Goal: Book appointment/travel/reservation

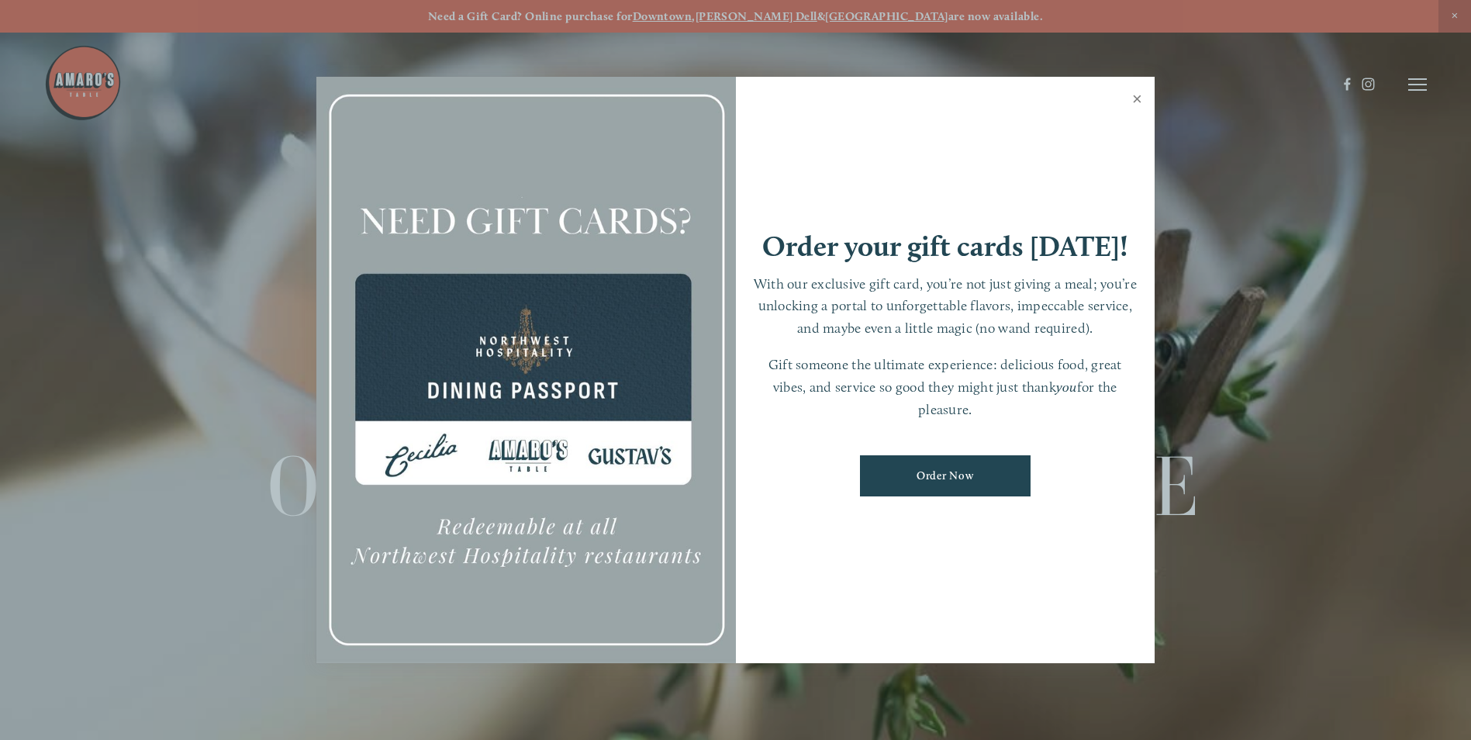
click at [1139, 98] on link "Close" at bounding box center [1137, 100] width 30 height 43
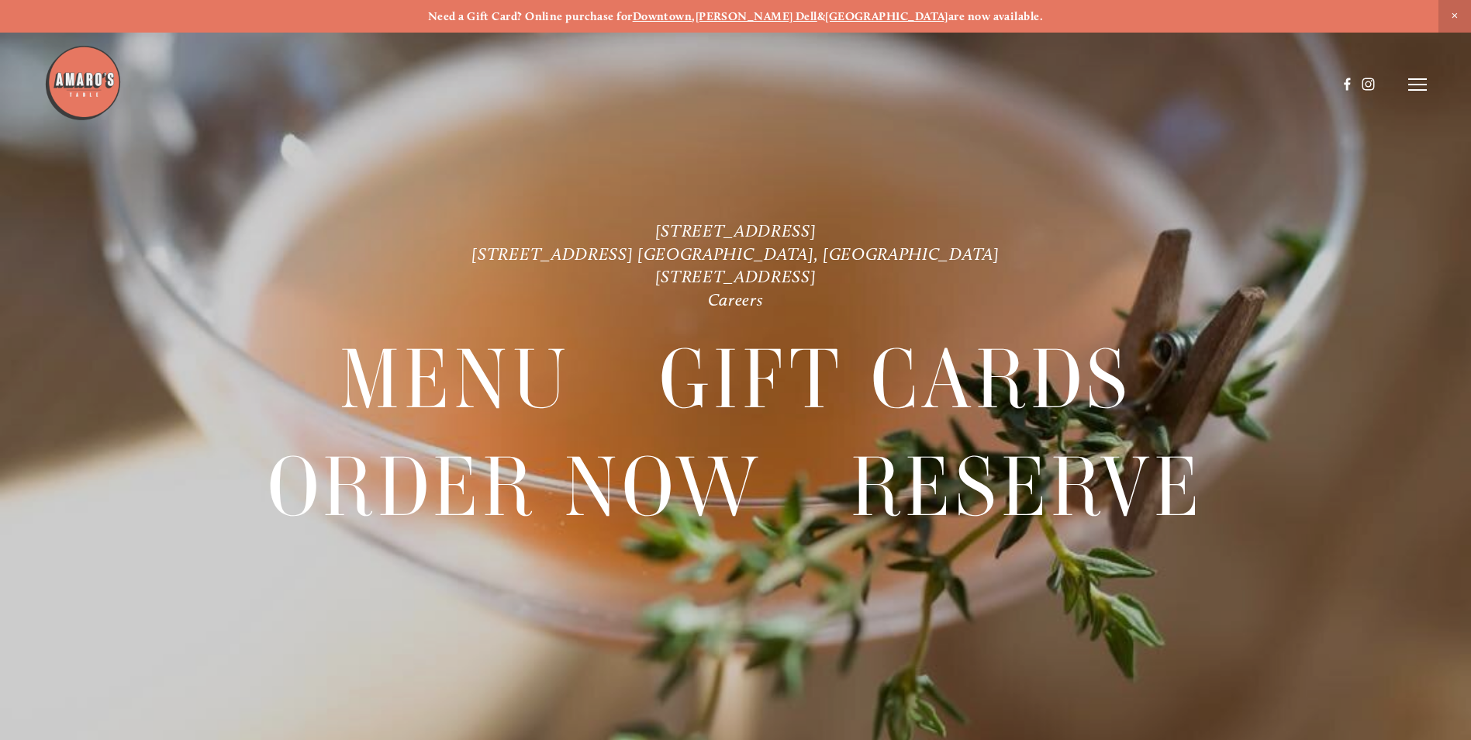
click at [1414, 81] on icon at bounding box center [1417, 85] width 19 height 14
click at [1253, 85] on span "Gallery" at bounding box center [1254, 84] width 38 height 15
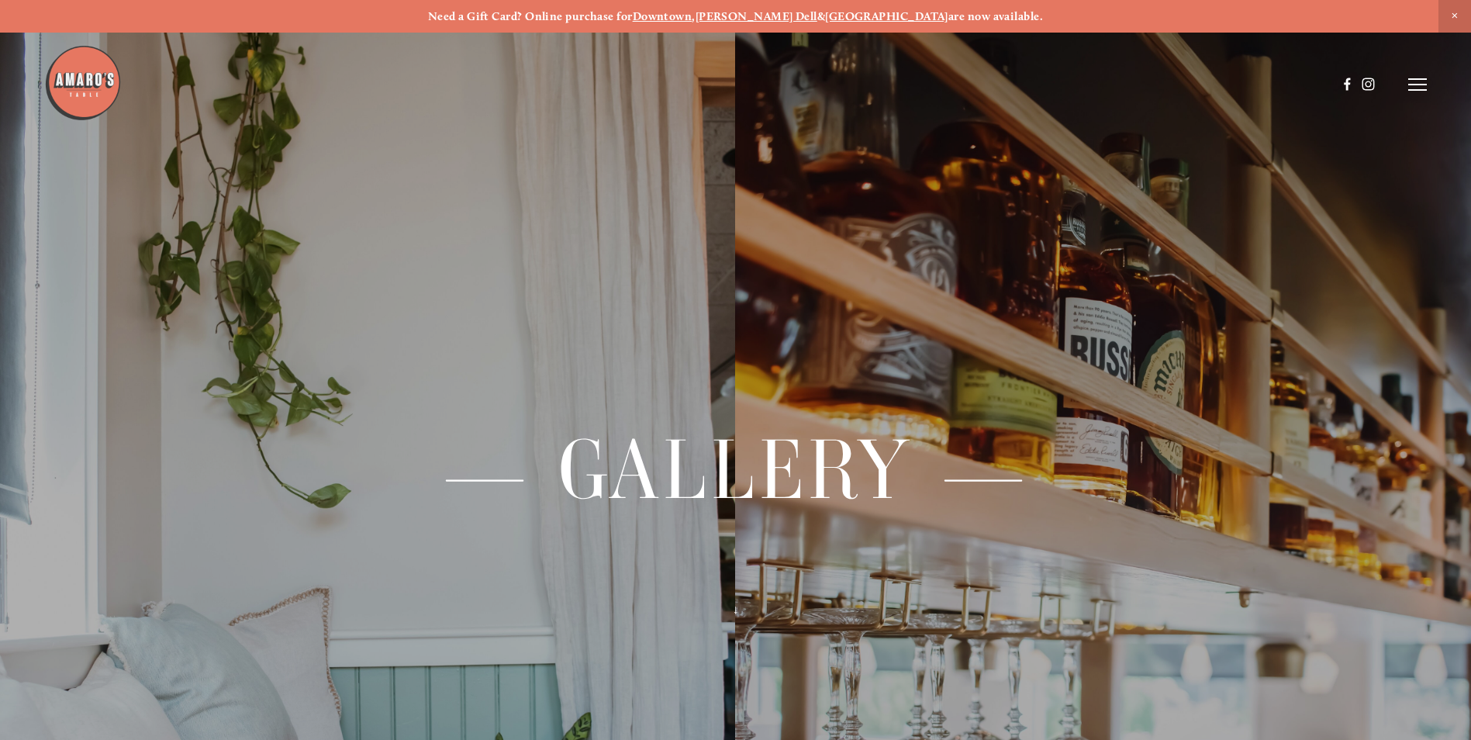
click at [1410, 81] on icon at bounding box center [1417, 85] width 19 height 14
click at [1310, 83] on span "Reserve" at bounding box center [1304, 84] width 41 height 15
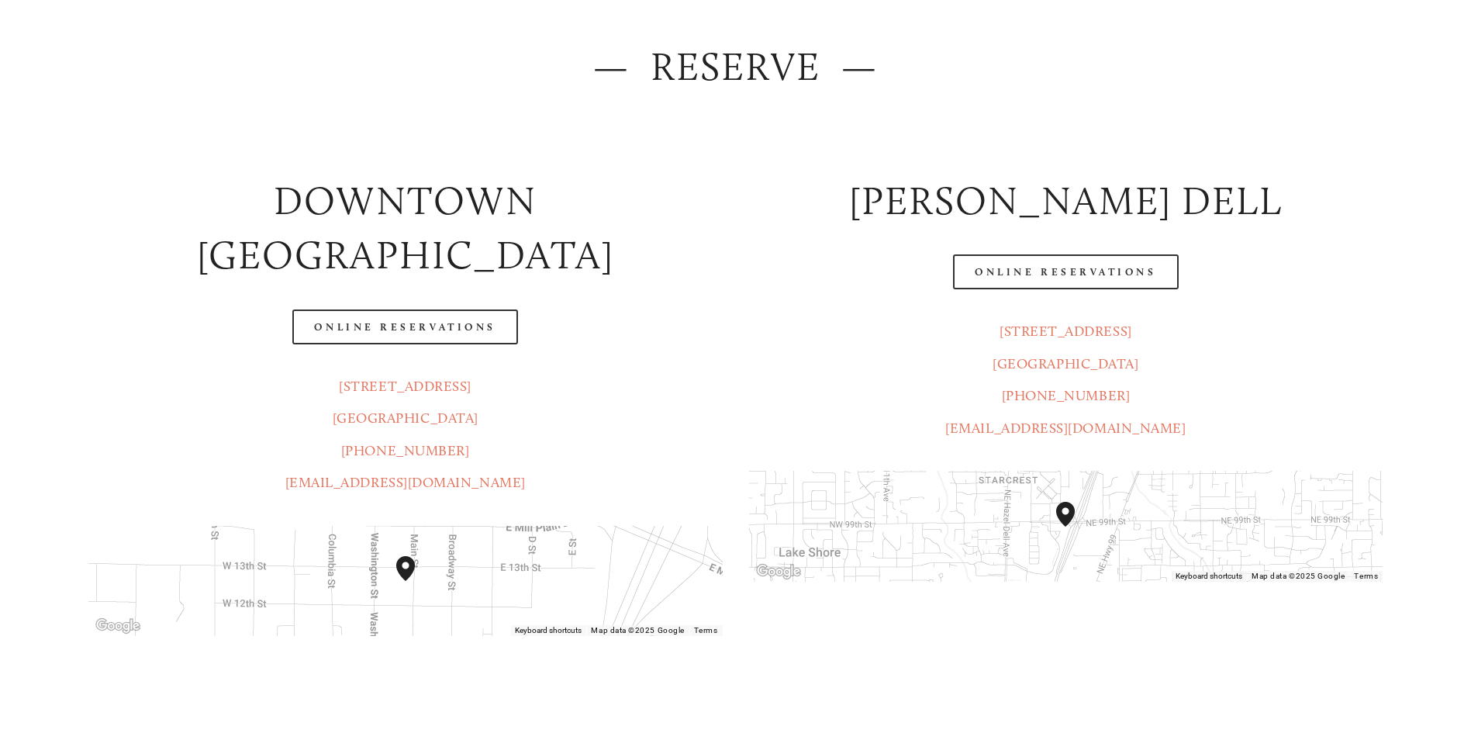
scroll to position [233, 0]
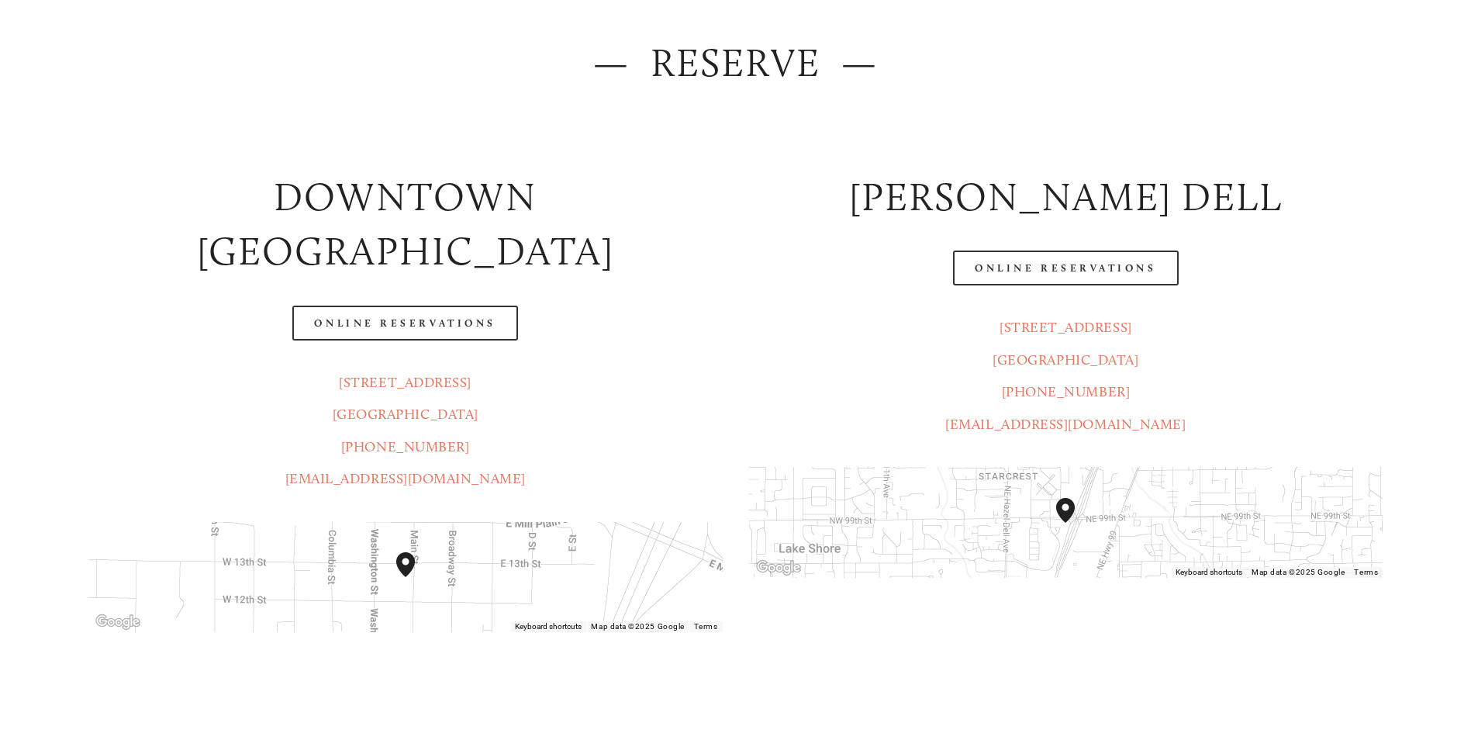
click at [446, 529] on div "To navigate, press the arrow keys." at bounding box center [405, 577] width 634 height 110
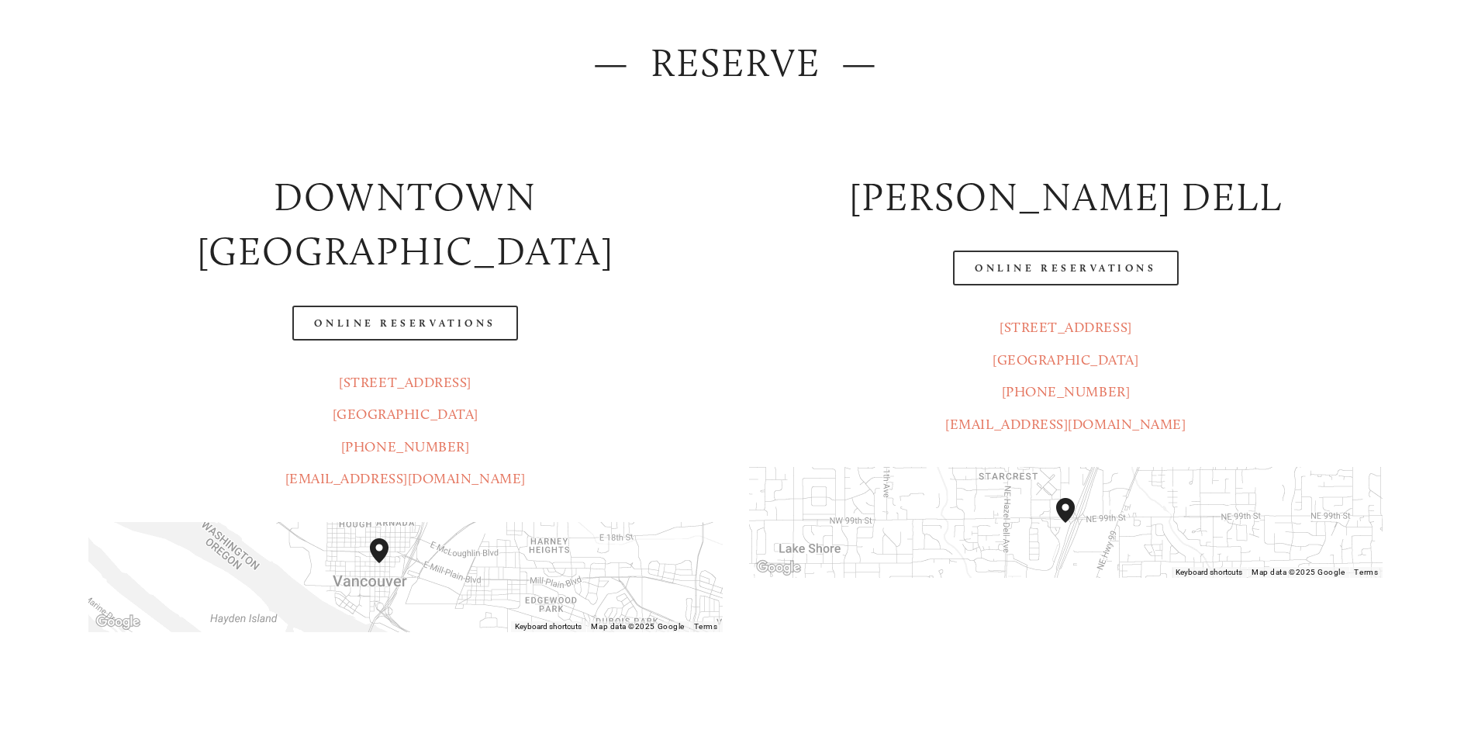
drag, startPoint x: 471, startPoint y: 549, endPoint x: 472, endPoint y: 530, distance: 18.6
click at [472, 530] on div "To navigate, press the arrow keys." at bounding box center [405, 577] width 634 height 110
drag, startPoint x: 441, startPoint y: 527, endPoint x: 668, endPoint y: 595, distance: 236.5
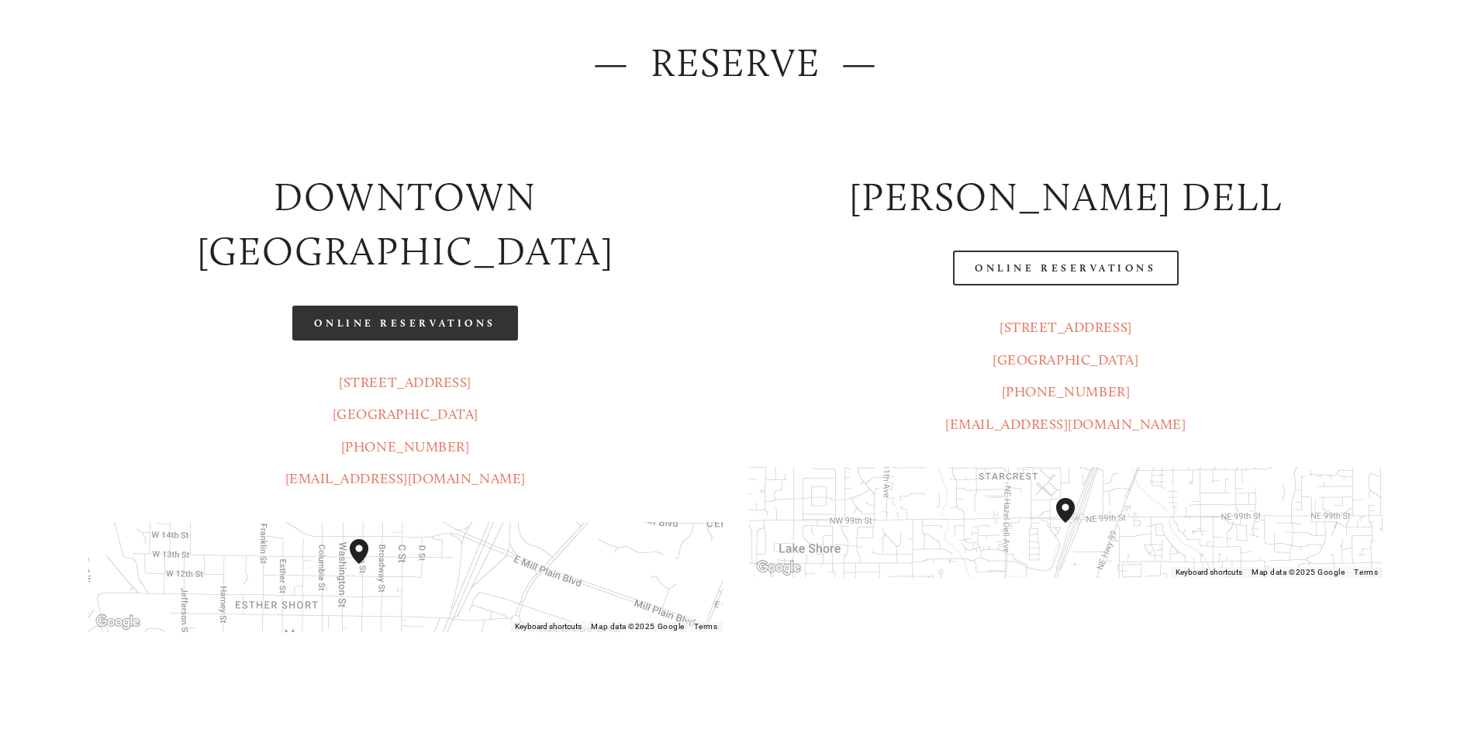
click at [406, 306] on link "Online Reservations" at bounding box center [404, 323] width 225 height 35
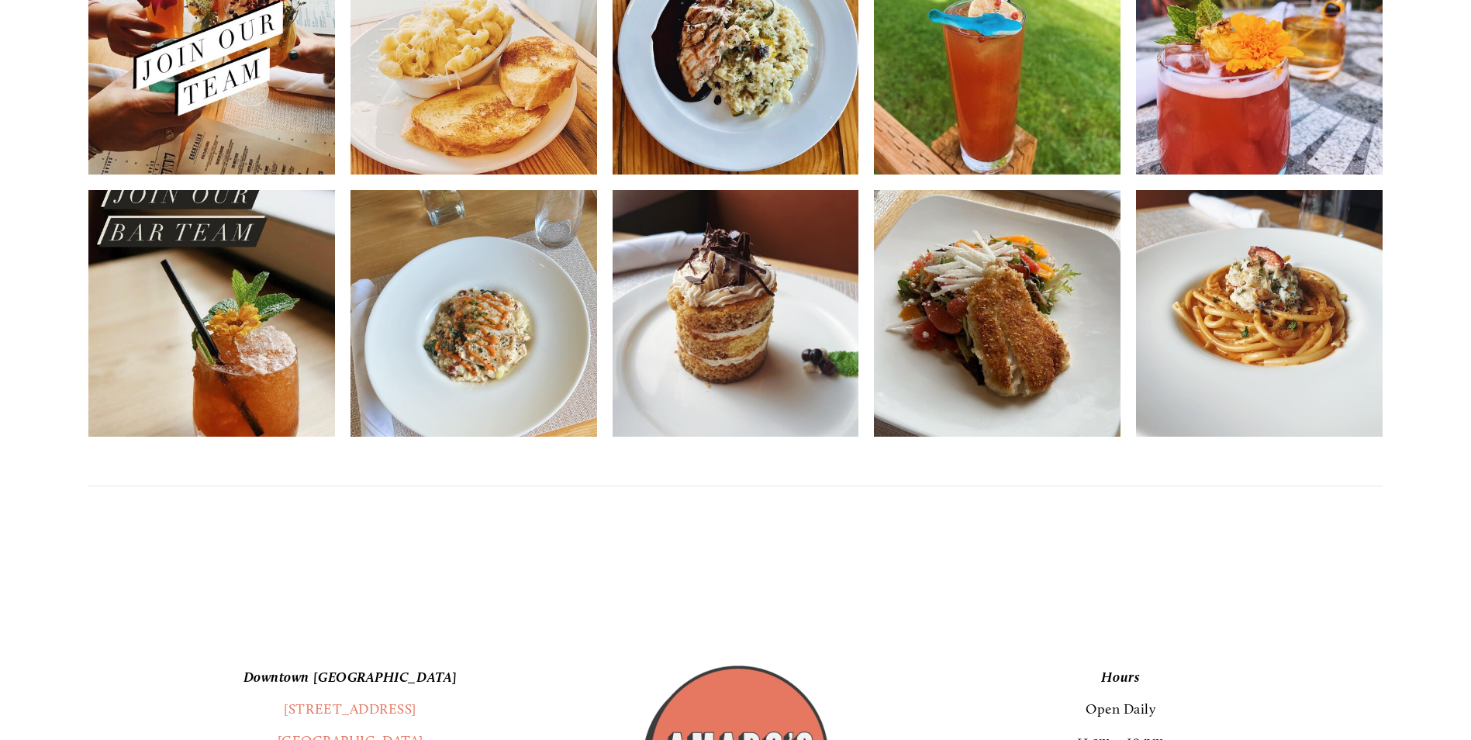
scroll to position [1629, 0]
